Goal: Task Accomplishment & Management: Manage account settings

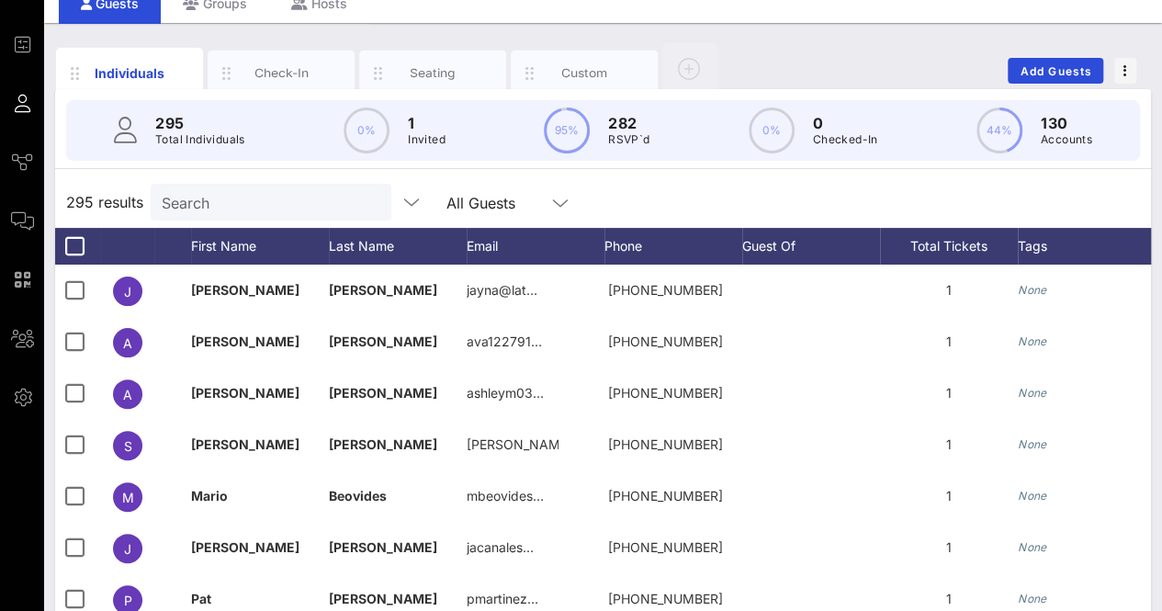
scroll to position [0, 427]
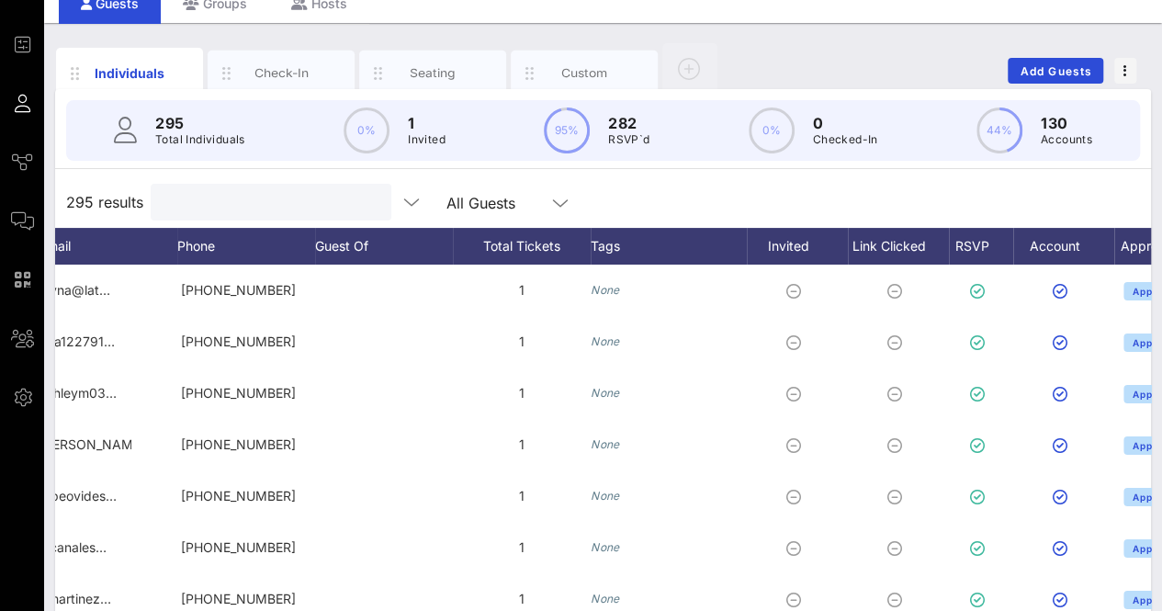
click at [195, 197] on input "text" at bounding box center [269, 202] width 215 height 24
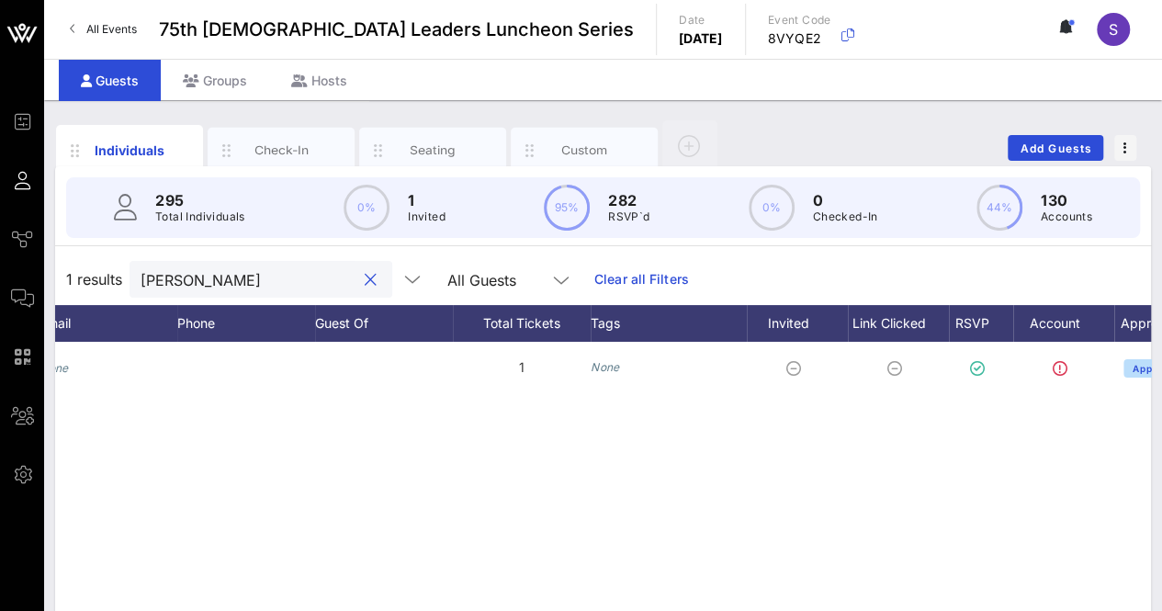
scroll to position [0, 0]
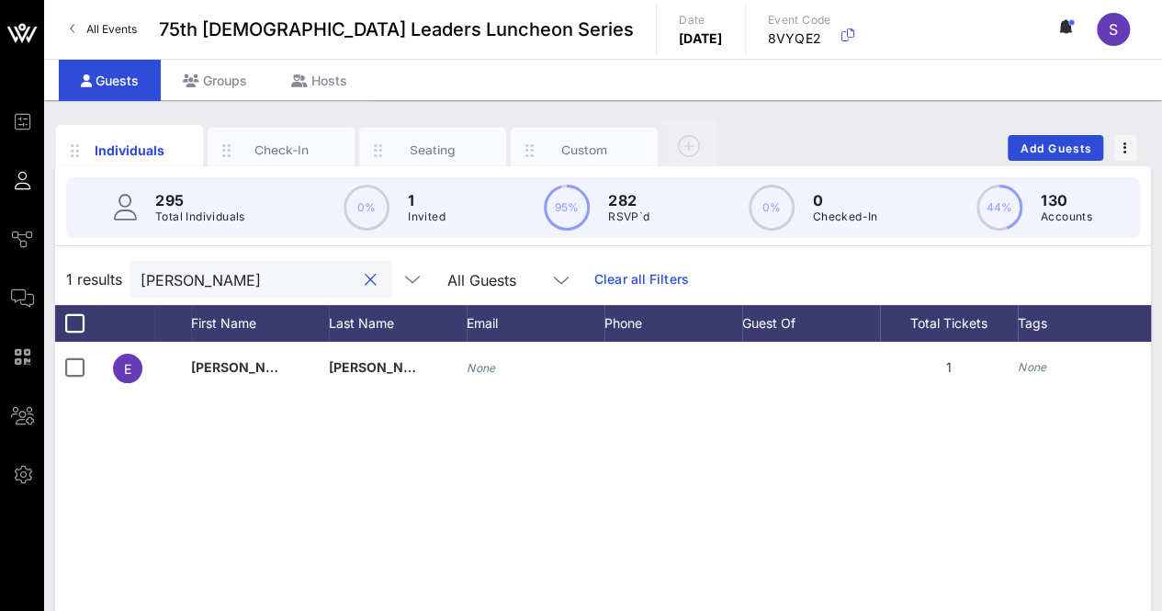
type input "[PERSON_NAME]"
click at [575, 128] on div "Custom" at bounding box center [584, 151] width 147 height 46
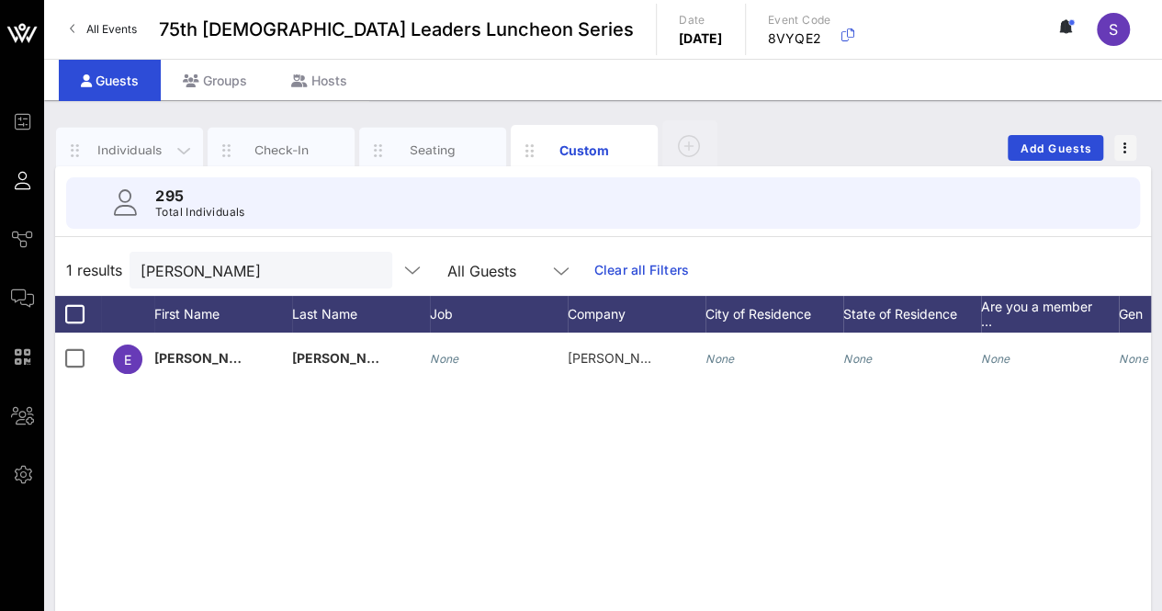
click at [131, 141] on div "Individuals" at bounding box center [130, 149] width 82 height 17
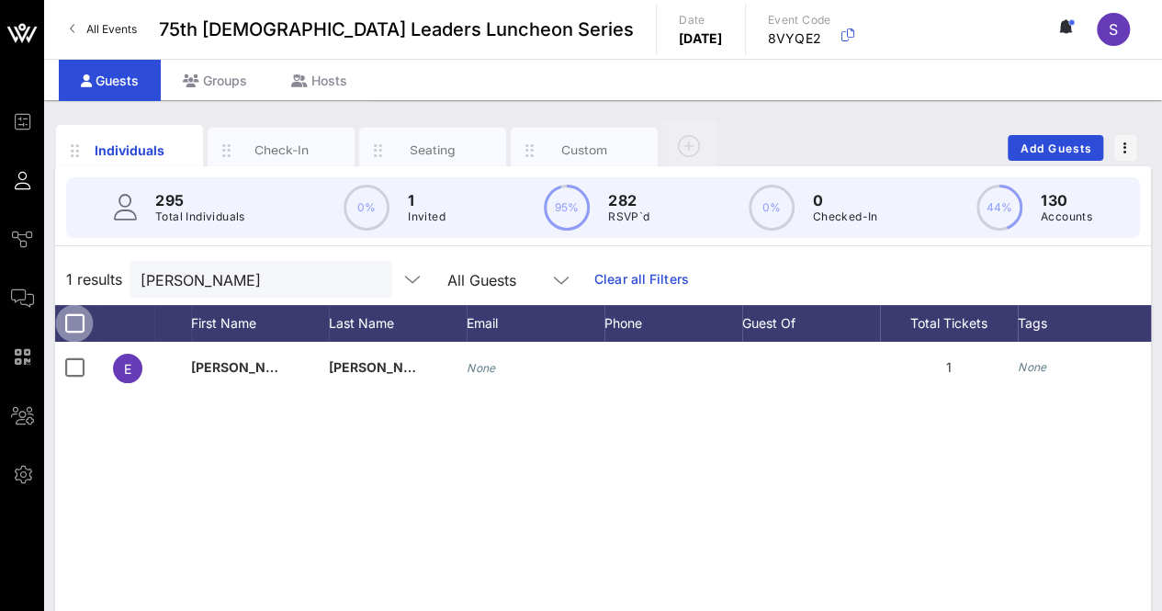
click at [73, 318] on div at bounding box center [74, 323] width 31 height 31
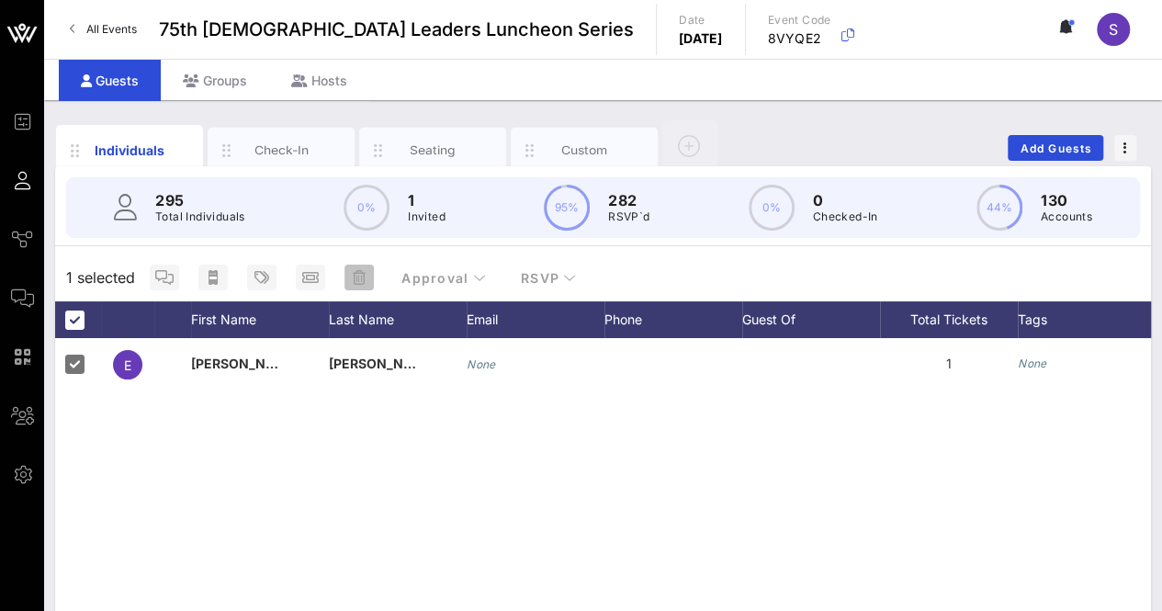
click at [349, 272] on span "button" at bounding box center [358, 277] width 29 height 15
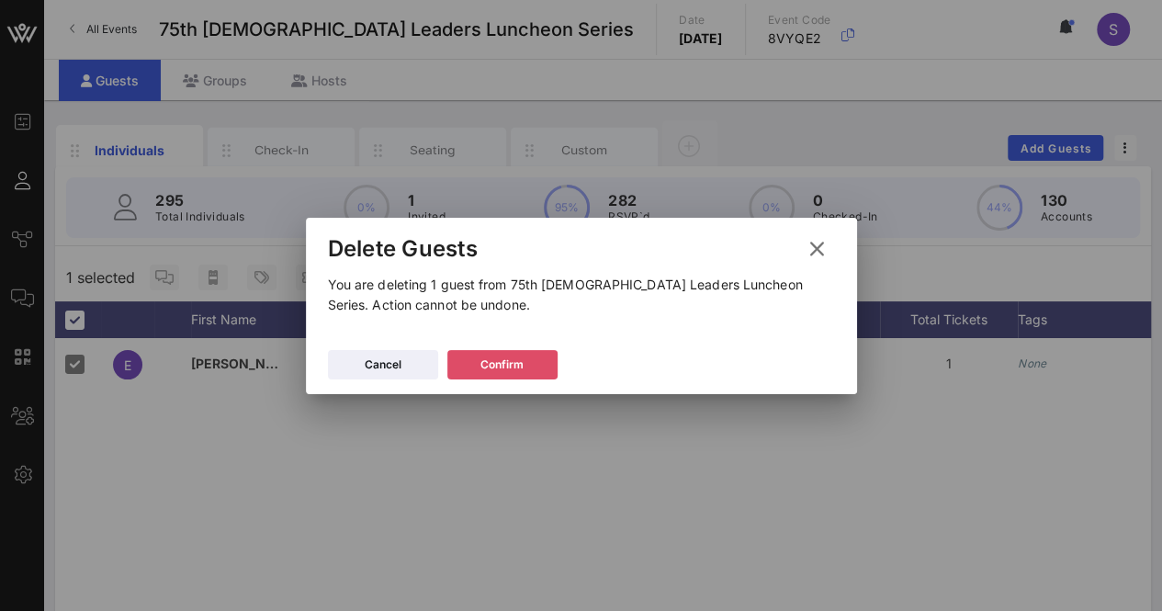
click at [457, 361] on button "Confirm" at bounding box center [502, 364] width 110 height 29
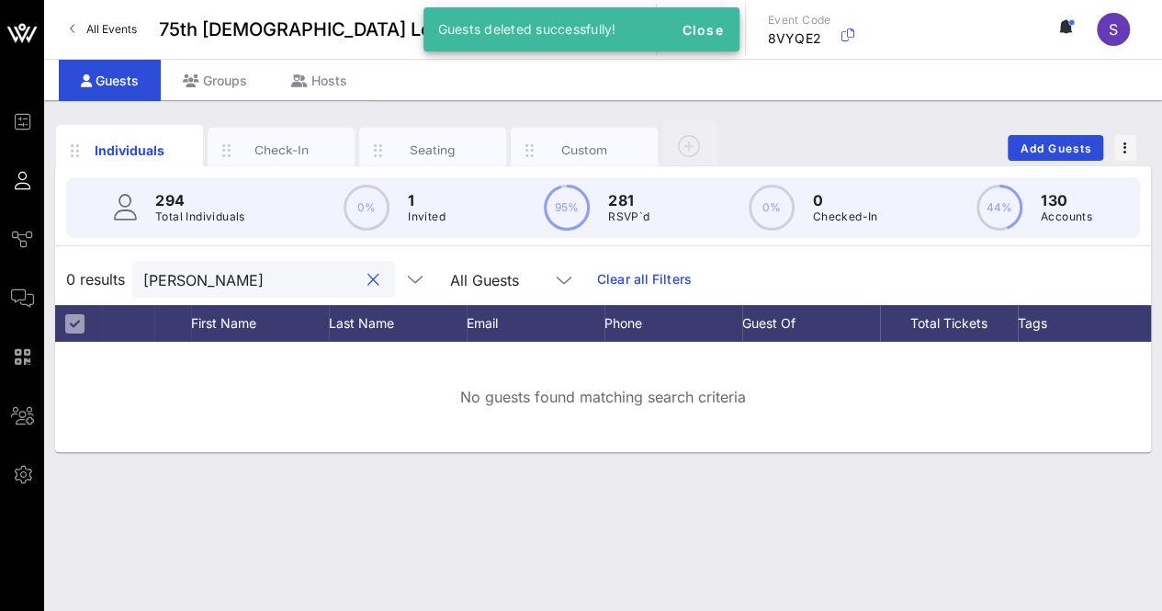
click at [269, 283] on input "[PERSON_NAME]" at bounding box center [250, 279] width 215 height 24
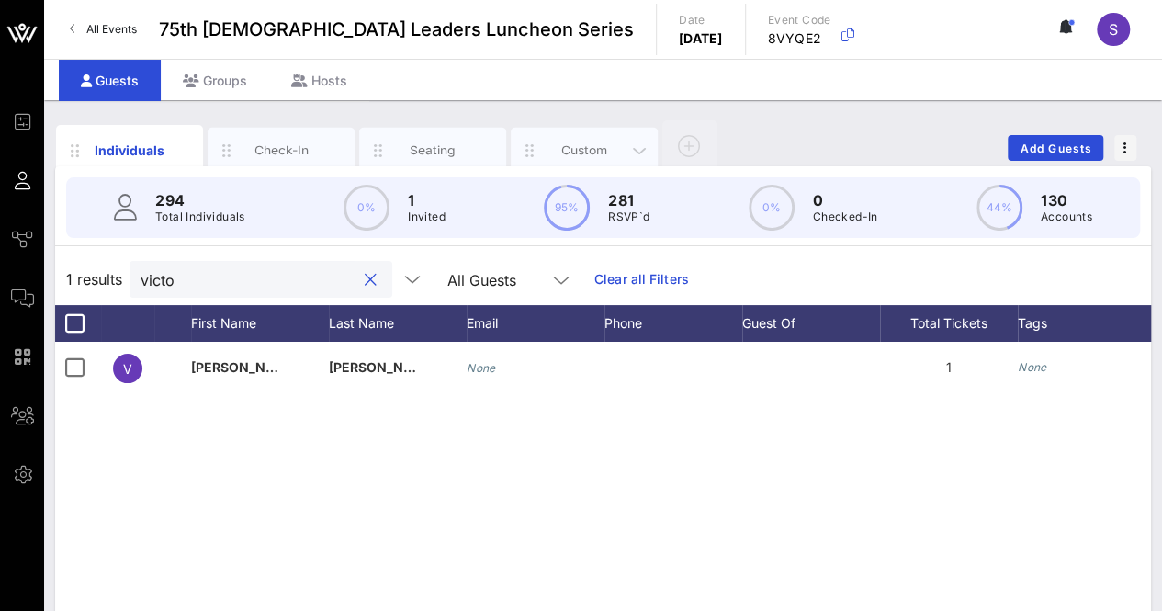
type input "victo"
click at [575, 141] on div "Custom" at bounding box center [585, 149] width 82 height 17
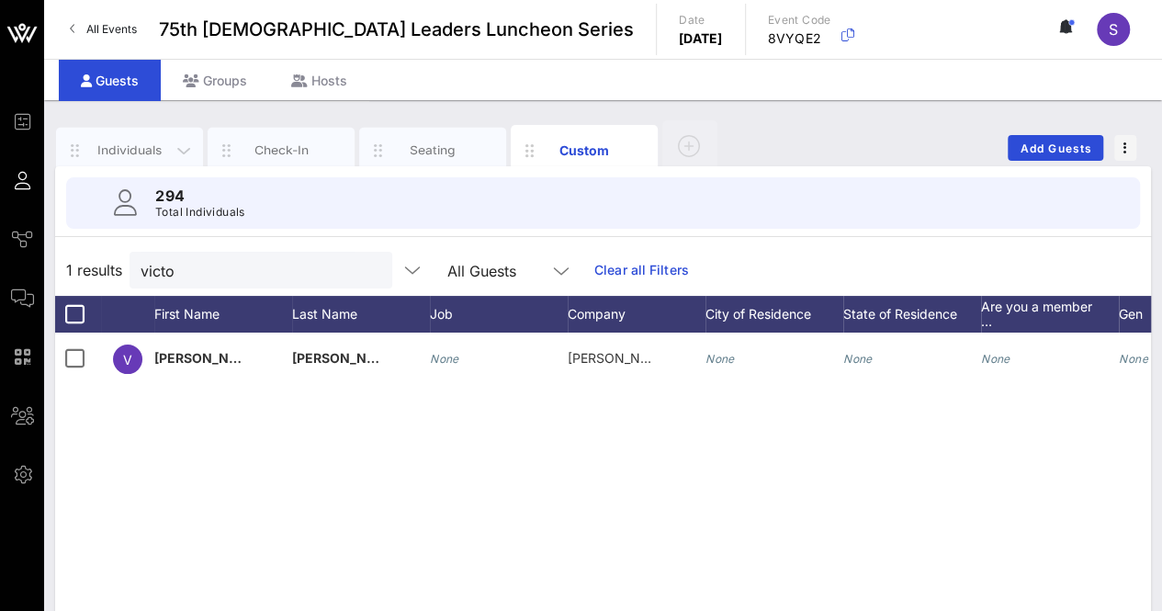
click at [127, 141] on div "Individuals" at bounding box center [130, 149] width 82 height 17
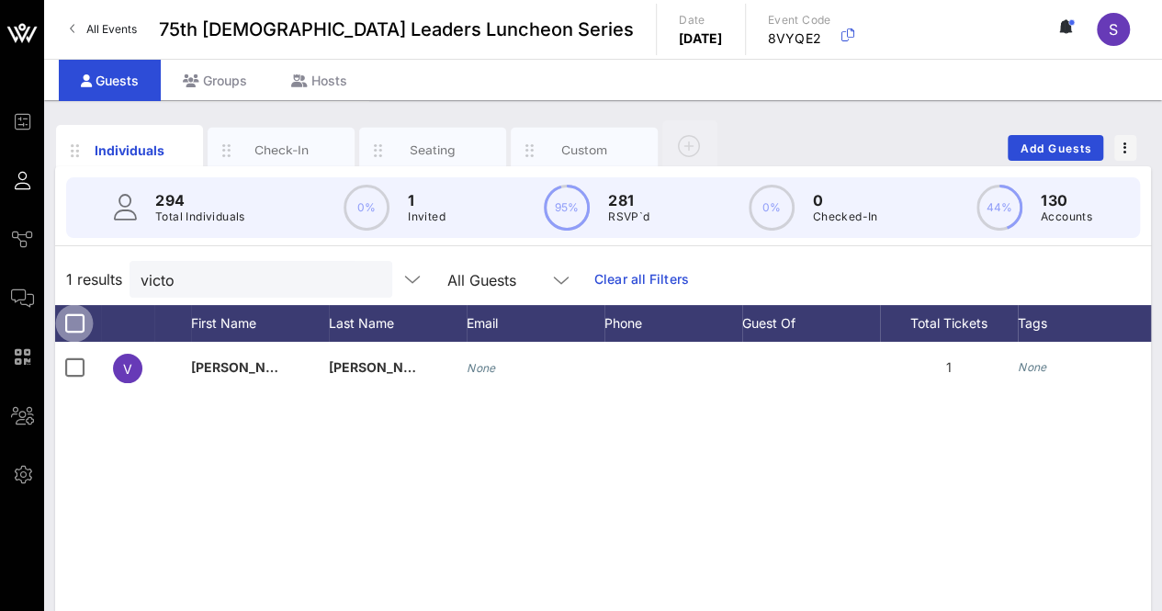
click at [73, 330] on div at bounding box center [74, 323] width 31 height 31
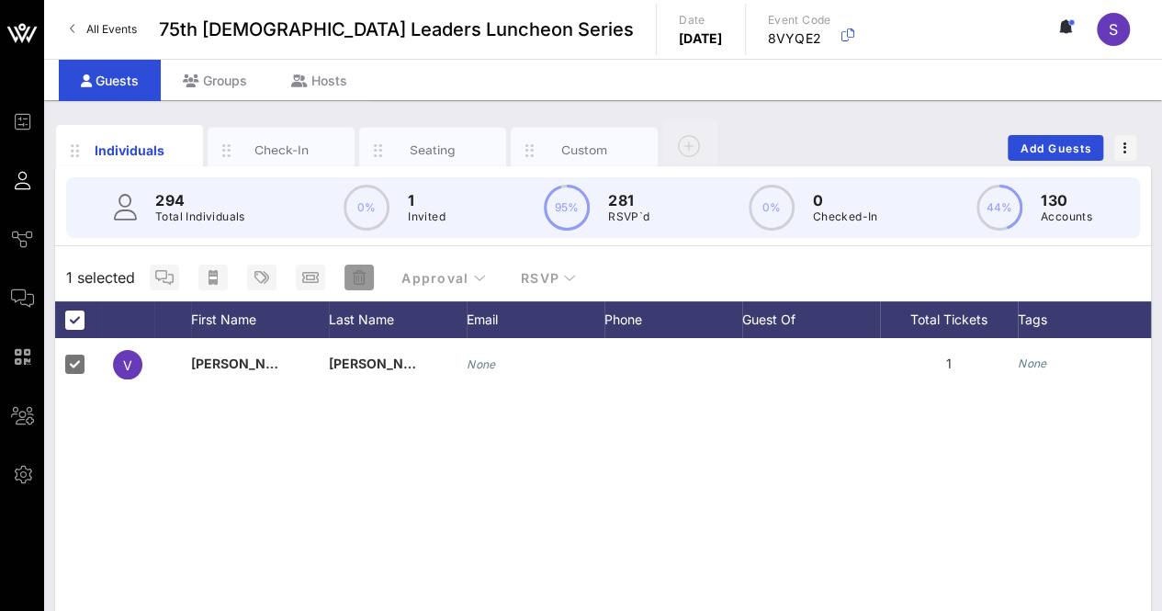
click at [353, 279] on icon "button" at bounding box center [359, 277] width 13 height 15
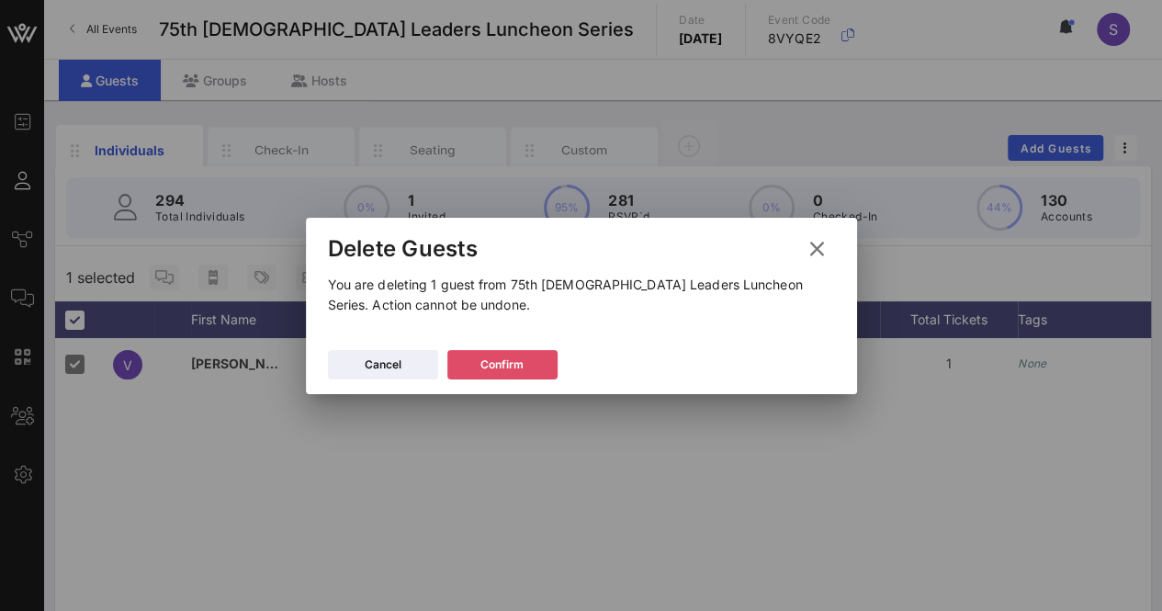
click at [505, 363] on icon at bounding box center [502, 364] width 13 height 11
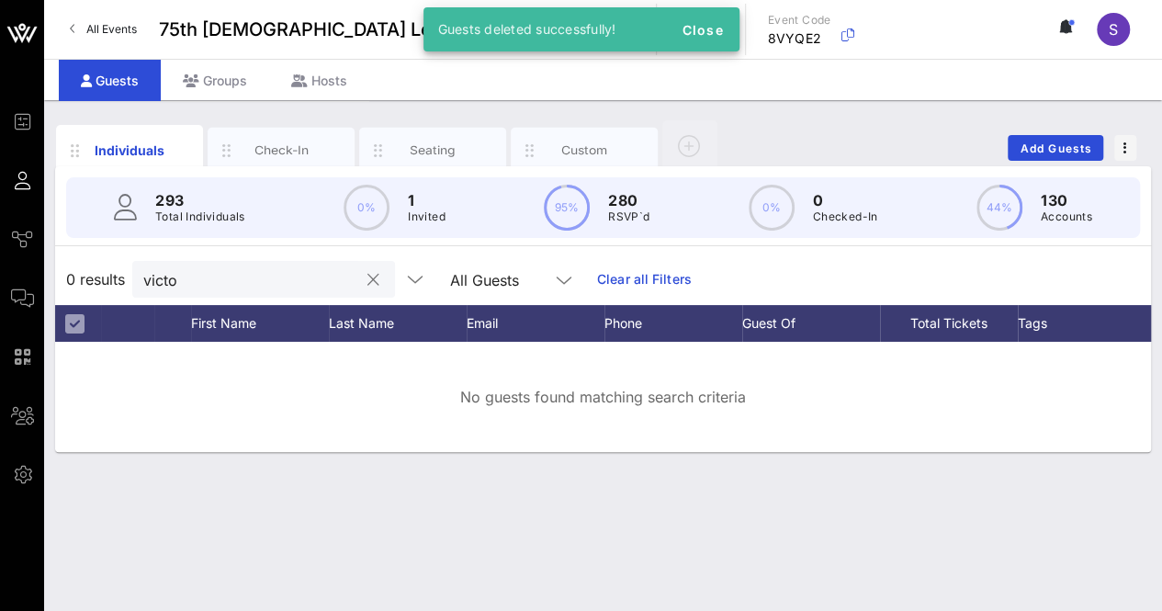
click at [367, 280] on button "clear icon" at bounding box center [373, 280] width 12 height 18
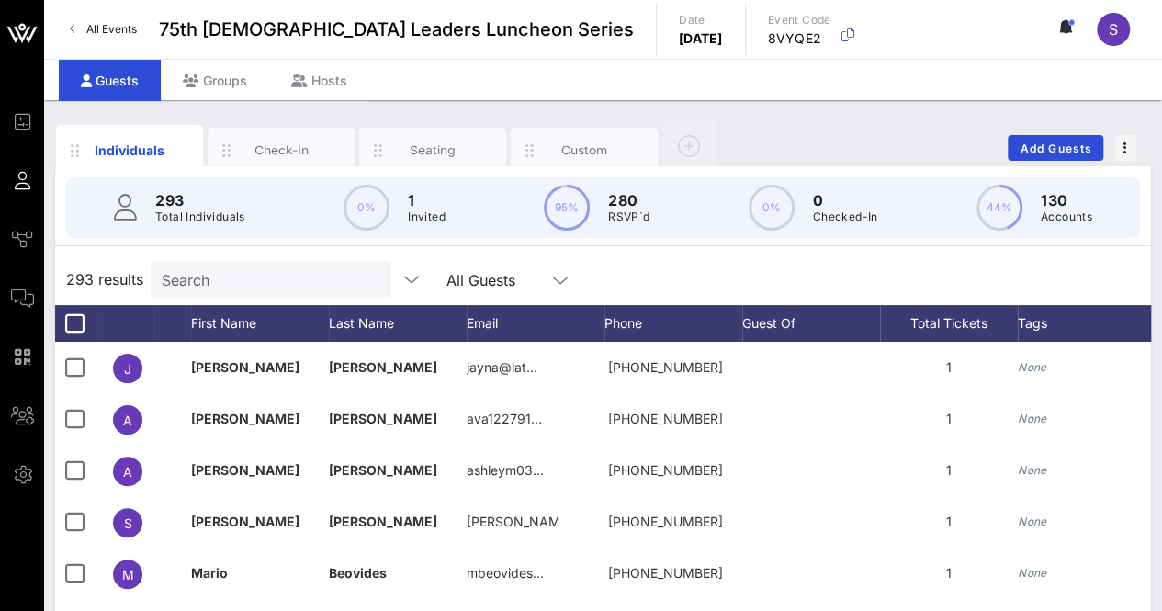
click at [814, 275] on div "293 results Search All Guests" at bounding box center [602, 278] width 1095 height 51
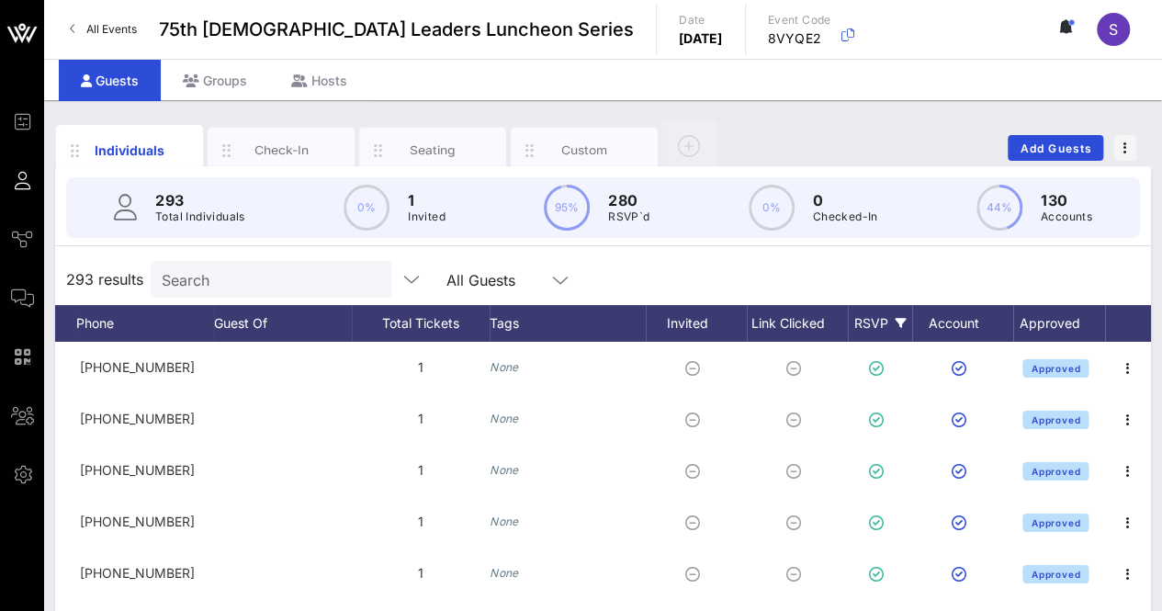
click at [868, 318] on div "RSVP" at bounding box center [879, 323] width 64 height 37
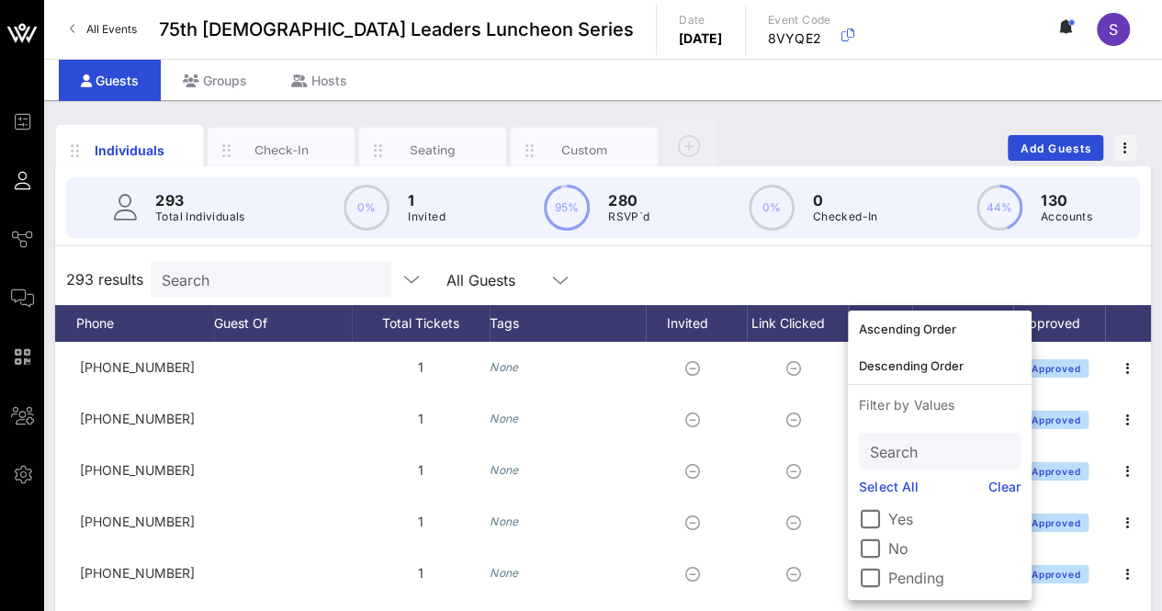
click at [895, 576] on label "Pending" at bounding box center [954, 577] width 132 height 18
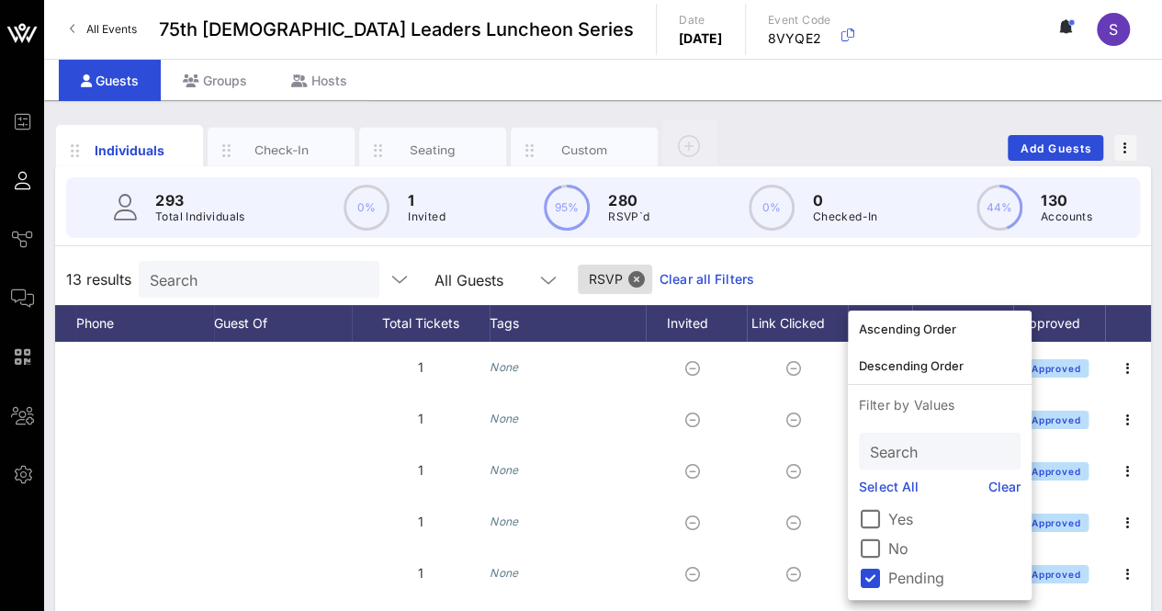
click at [915, 273] on div "13 results Search All Guests RSVP Clear all Filters" at bounding box center [602, 278] width 1095 height 51
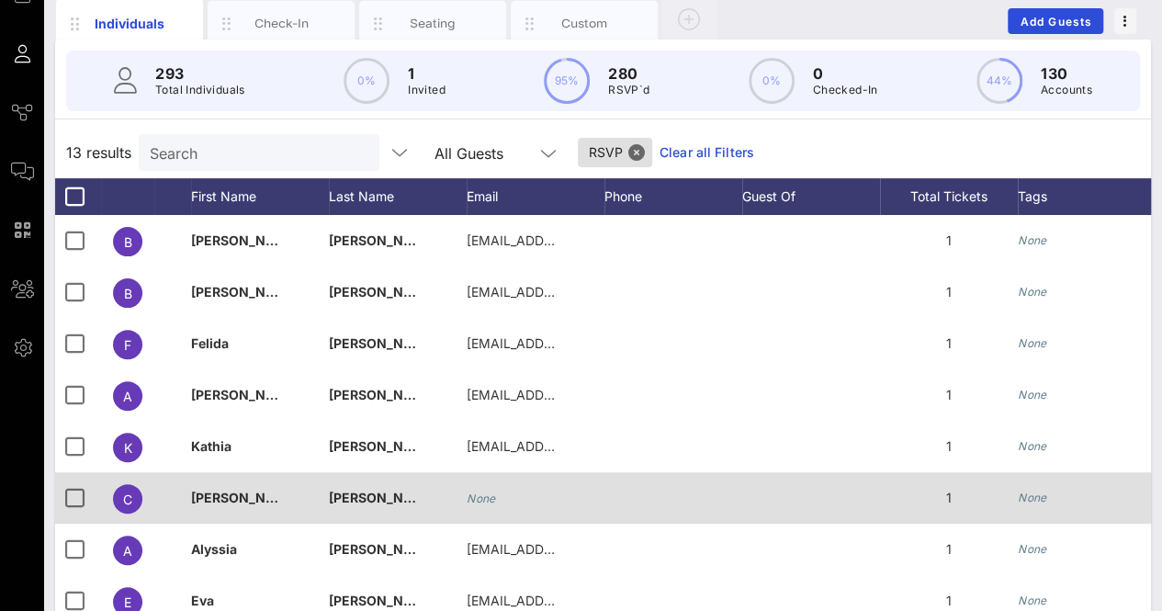
scroll to position [122, 0]
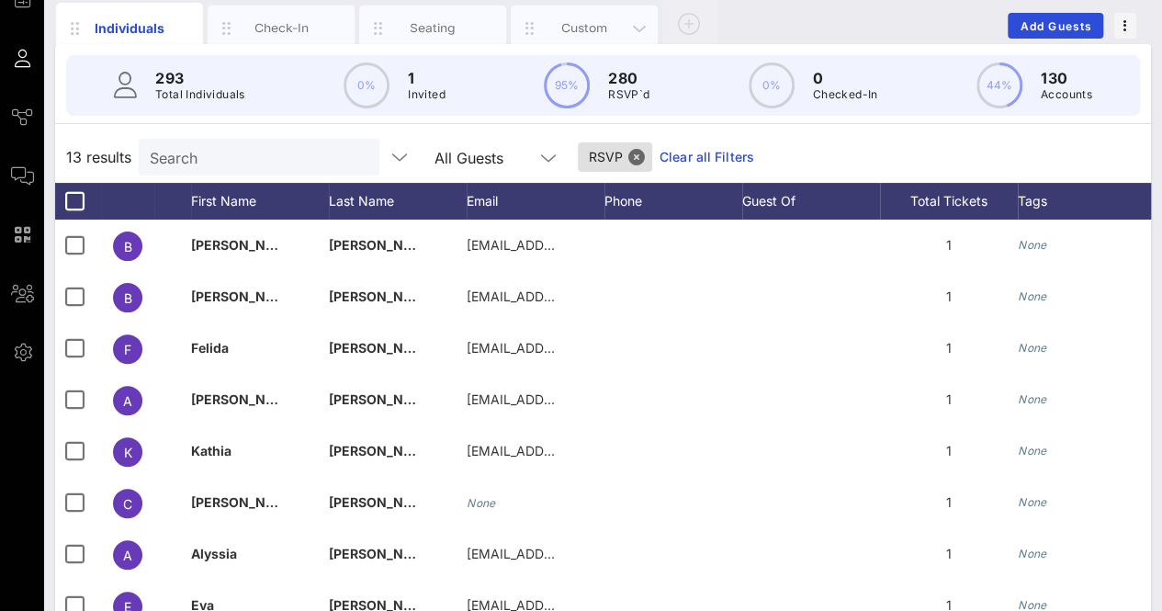
click at [592, 27] on div "Custom" at bounding box center [585, 27] width 82 height 17
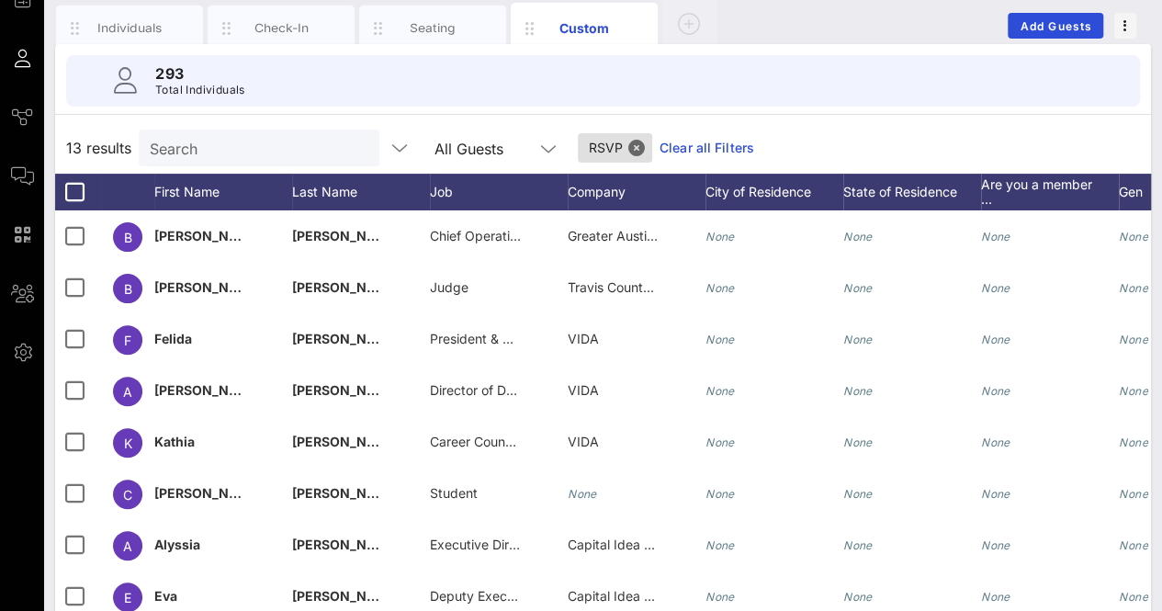
scroll to position [0, 0]
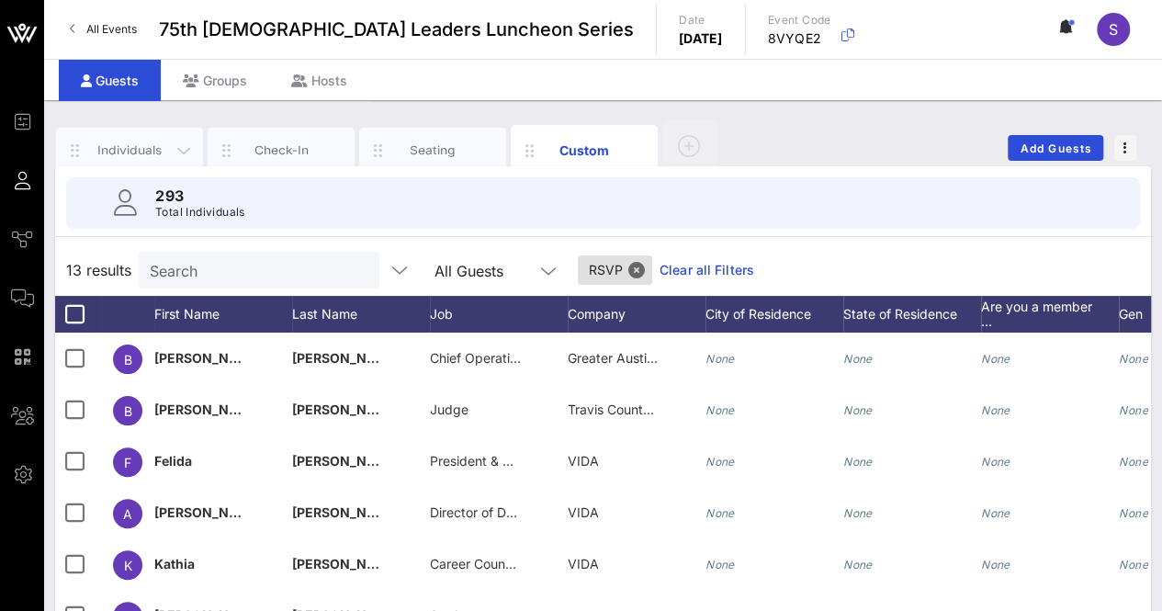
click at [154, 141] on div "Individuals" at bounding box center [130, 149] width 82 height 17
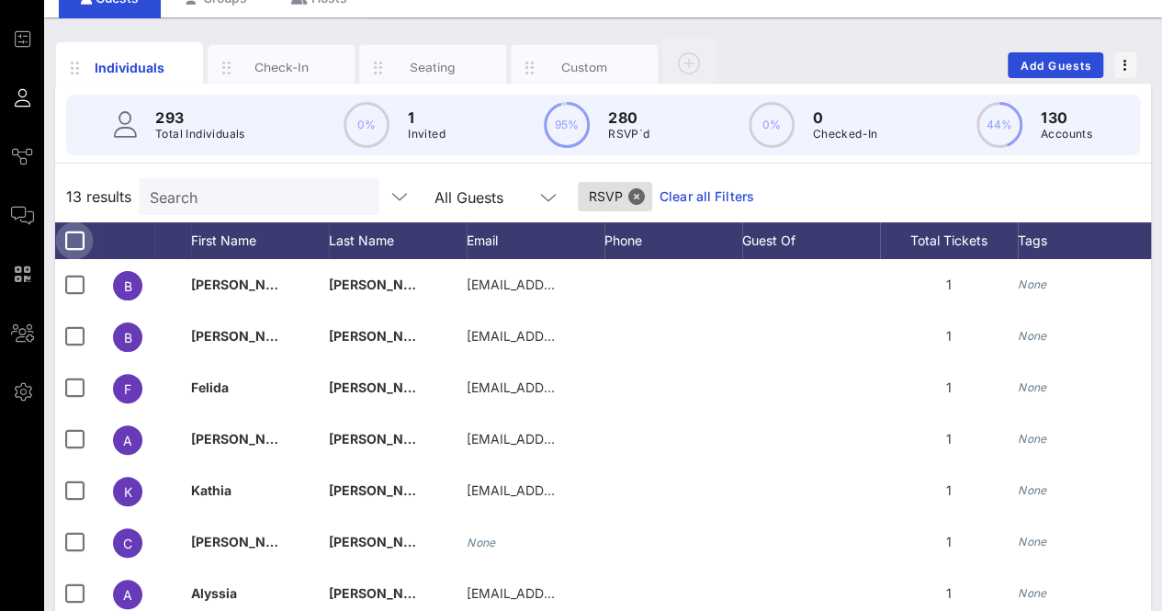
click at [72, 235] on div at bounding box center [74, 240] width 31 height 31
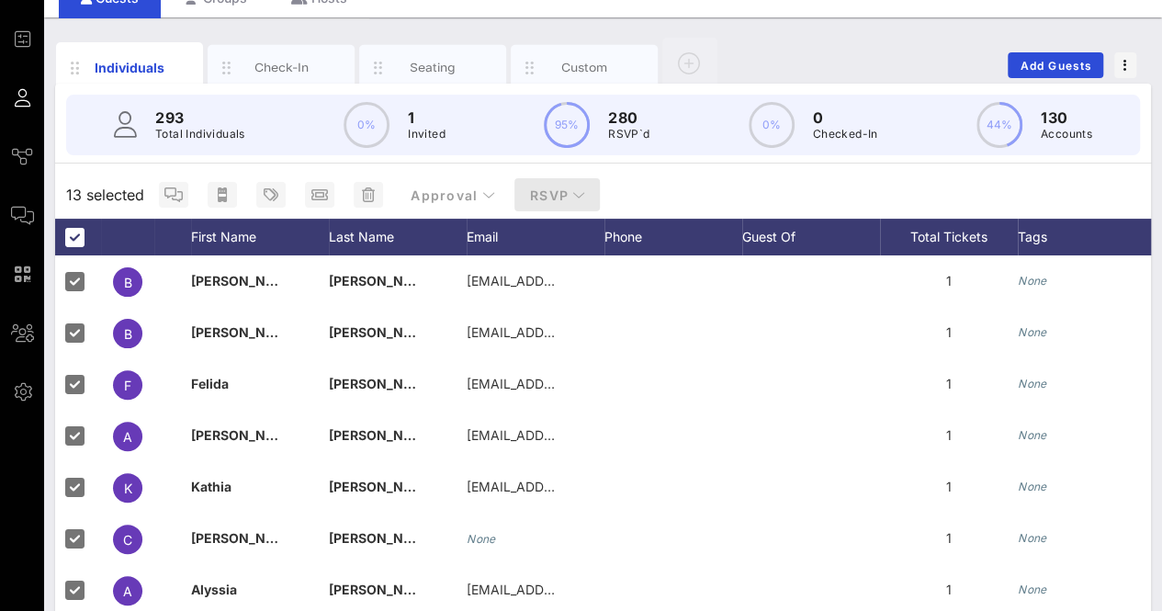
click at [560, 190] on span "RSVP" at bounding box center [557, 195] width 57 height 16
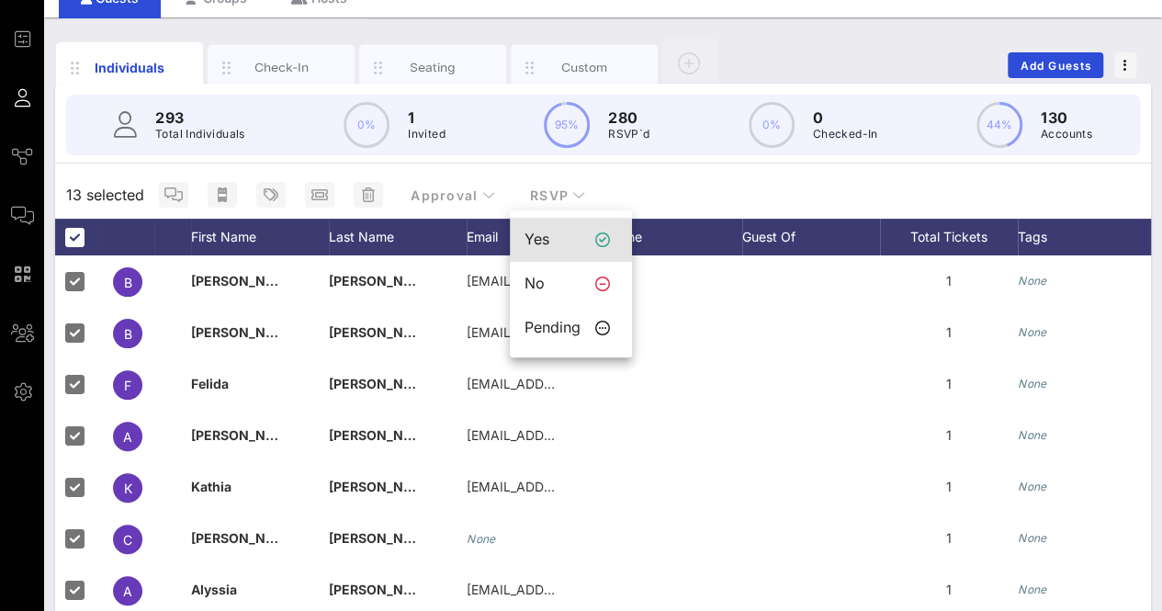
click at [600, 237] on icon at bounding box center [602, 239] width 15 height 15
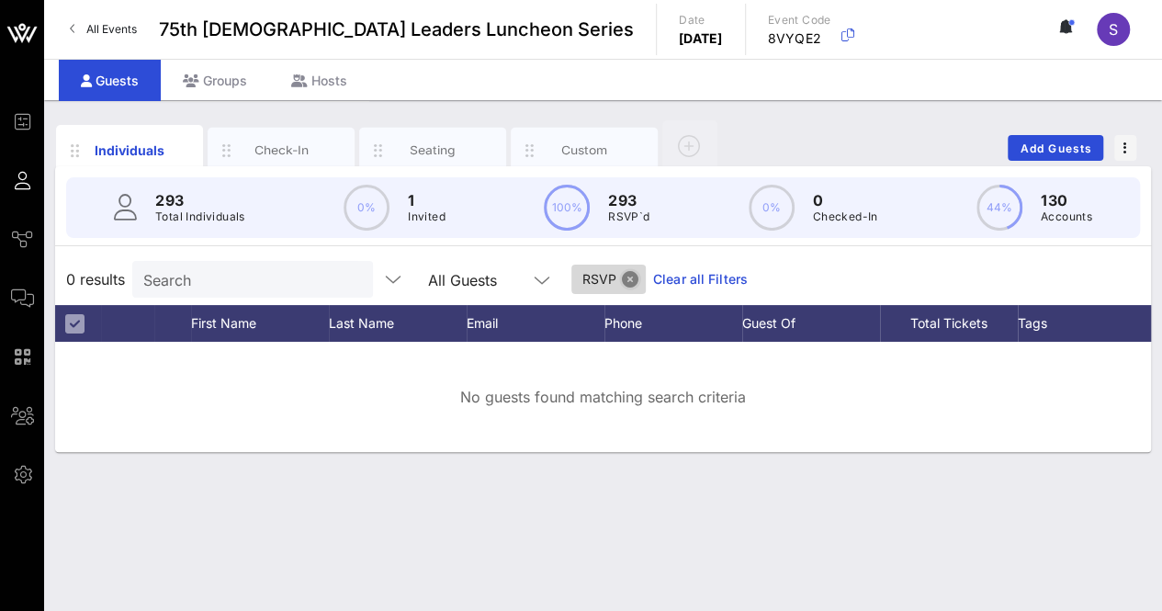
click at [622, 280] on button "Close" at bounding box center [630, 279] width 17 height 17
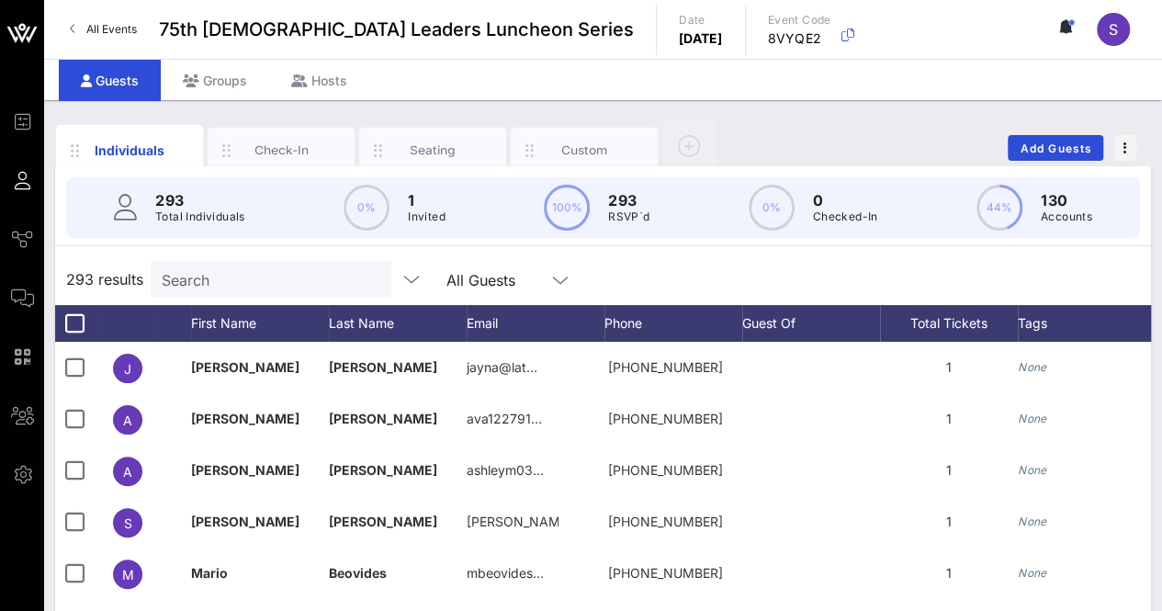
click at [650, 273] on div "293 results Search All Guests" at bounding box center [602, 278] width 1095 height 51
